Goal: Task Accomplishment & Management: Use online tool/utility

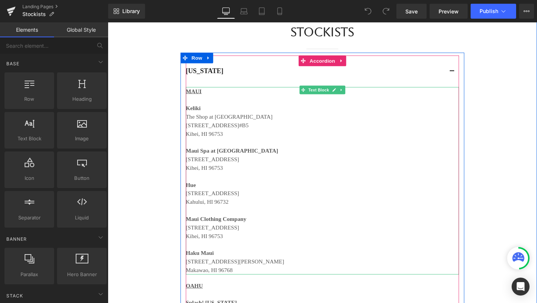
scroll to position [206, 0]
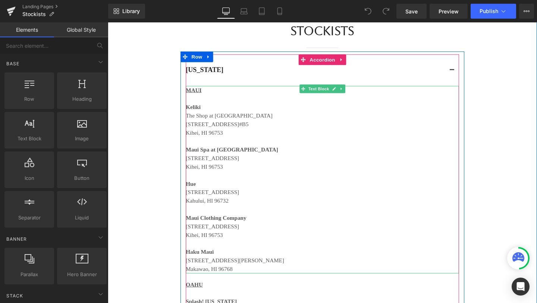
click at [283, 122] on p "The Shop at [GEOGRAPHIC_DATA]" at bounding box center [315, 120] width 250 height 9
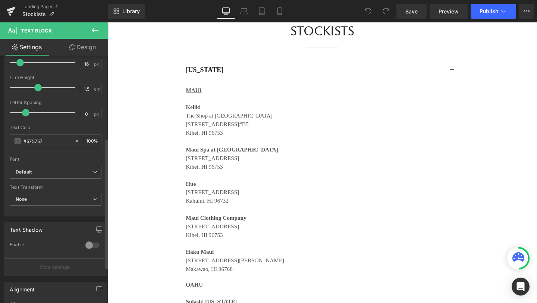
scroll to position [225, 0]
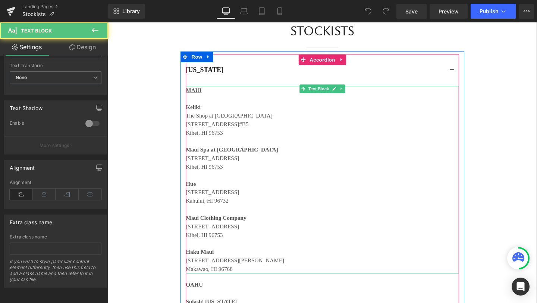
click at [203, 117] on p "The Shop at [GEOGRAPHIC_DATA]" at bounding box center [315, 120] width 250 height 9
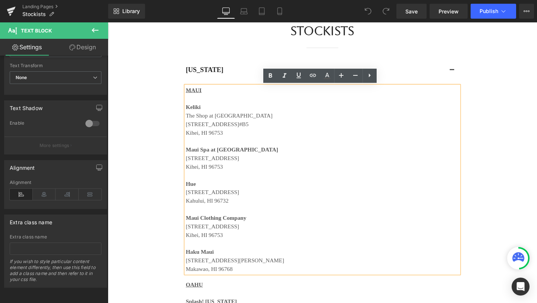
click at [297, 126] on p "[STREET_ADDRESS]" at bounding box center [315, 129] width 250 height 9
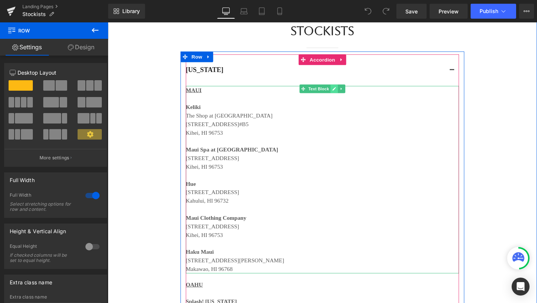
click at [344, 91] on icon at bounding box center [346, 92] width 4 height 4
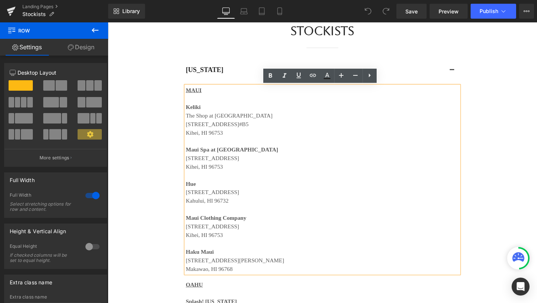
click at [220, 98] on p at bounding box center [315, 102] width 250 height 9
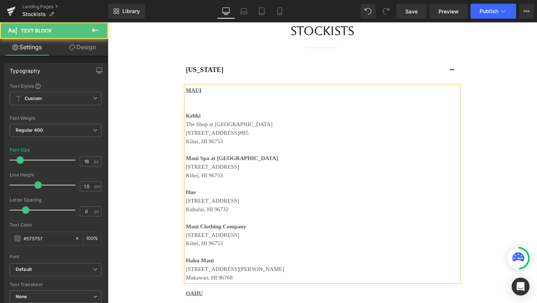
click at [196, 111] on p at bounding box center [315, 111] width 250 height 9
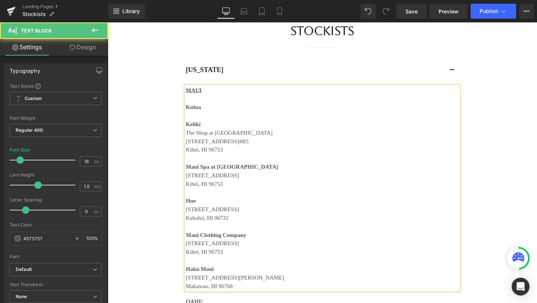
click at [193, 121] on p at bounding box center [315, 120] width 250 height 9
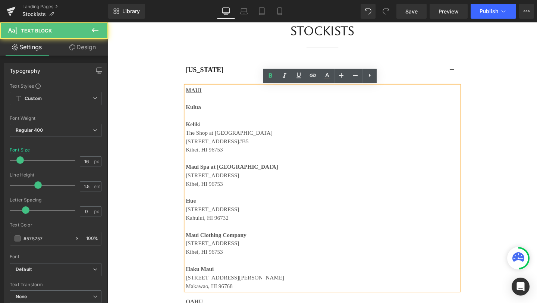
click at [229, 119] on p at bounding box center [315, 120] width 250 height 9
click at [202, 121] on p at bounding box center [315, 120] width 250 height 9
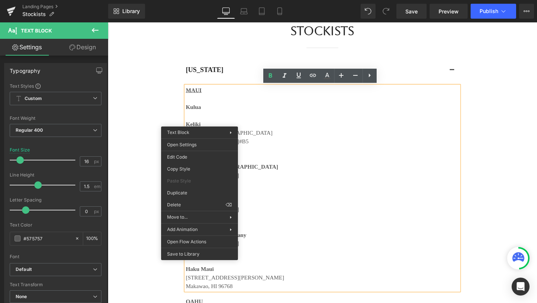
click at [206, 124] on p at bounding box center [315, 120] width 250 height 9
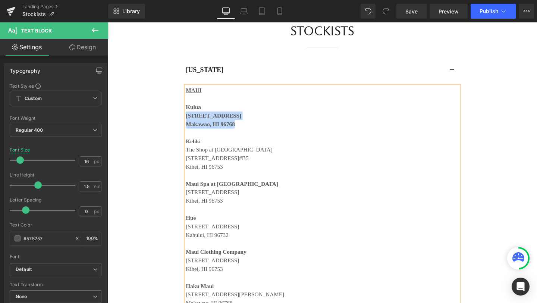
drag, startPoint x: 246, startPoint y: 132, endPoint x: 190, endPoint y: 122, distance: 56.1
click at [190, 122] on div "MAUI Kulua [STREET_ADDRESS] [GEOGRAPHIC_DATA] at [GEOGRAPHIC_DATA] [STREET_ADDR…" at bounding box center [333, 205] width 287 height 232
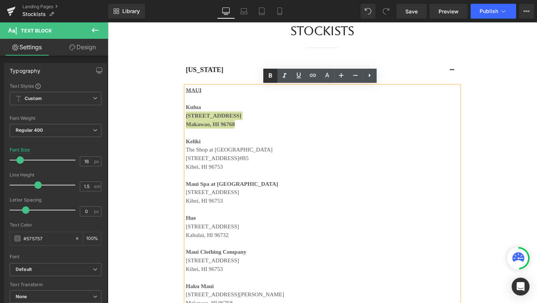
click at [270, 77] on icon at bounding box center [270, 75] width 9 height 9
click at [284, 148] on p "Keliki" at bounding box center [315, 147] width 250 height 9
click at [247, 120] on p "[STREET_ADDRESS]" at bounding box center [315, 120] width 250 height 9
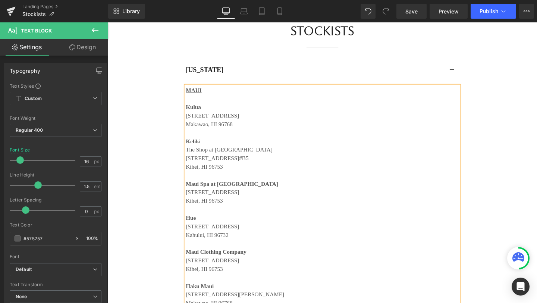
click at [303, 188] on p "Maui Spa at [GEOGRAPHIC_DATA]" at bounding box center [315, 191] width 250 height 9
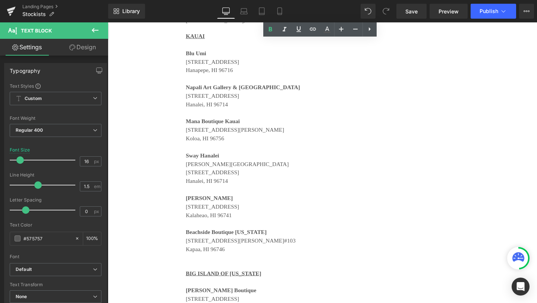
scroll to position [723, 0]
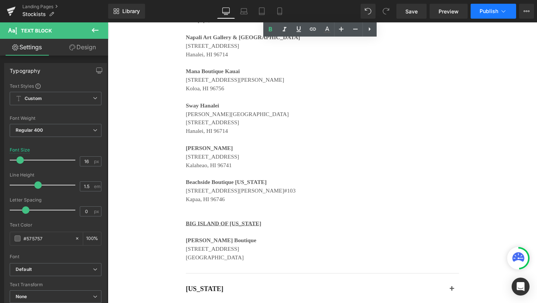
click at [485, 14] on span "Publish" at bounding box center [488, 11] width 19 height 6
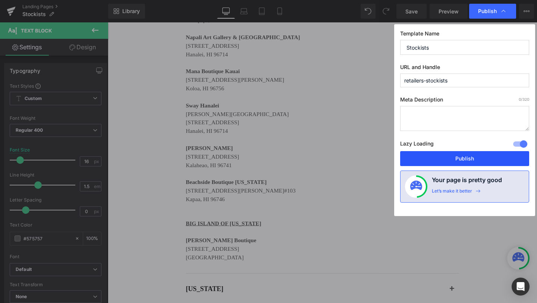
click at [0, 0] on button "Publish" at bounding box center [0, 0] width 0 height 0
